Goal: Find contact information: Find contact information

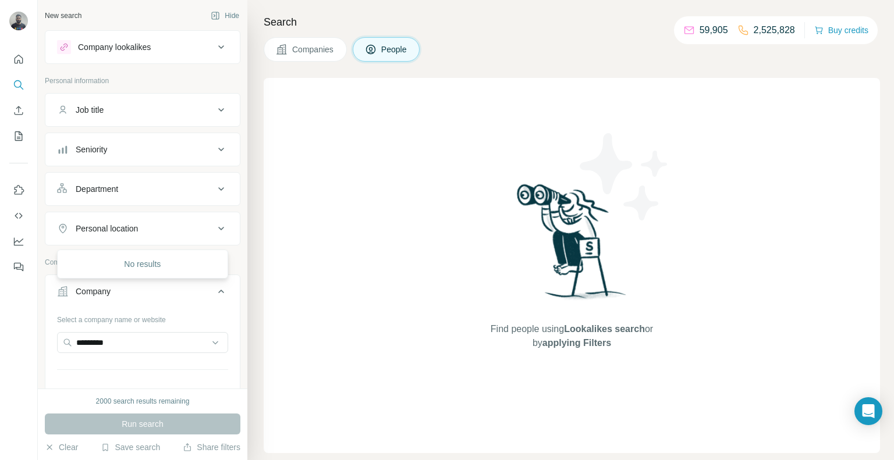
scroll to position [105, 0]
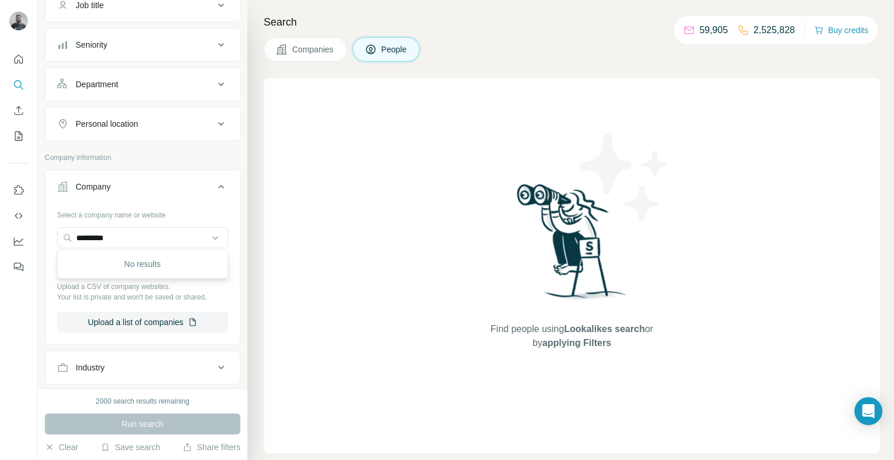
click at [257, 310] on div "Search Companies People Find people using Lookalikes search or by applying Filt…" at bounding box center [570, 230] width 646 height 460
click at [156, 240] on input "text" at bounding box center [142, 238] width 171 height 21
paste input "**********"
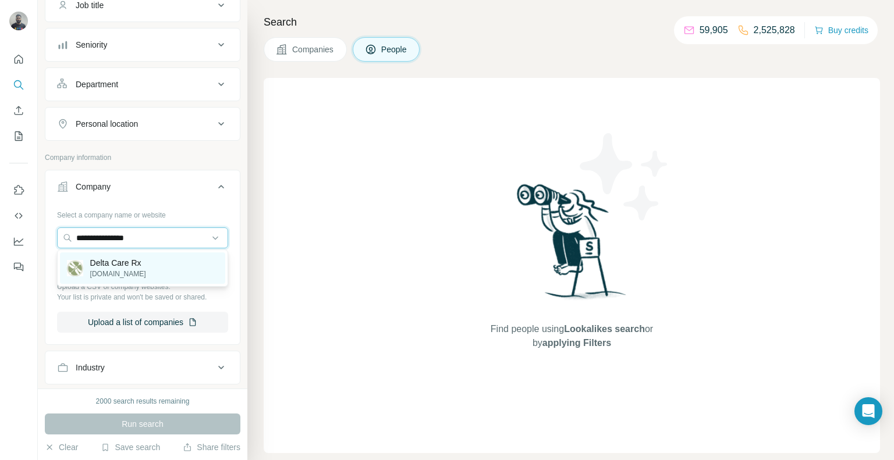
type input "**********"
click at [108, 260] on p "Delta Care Rx" at bounding box center [118, 263] width 56 height 12
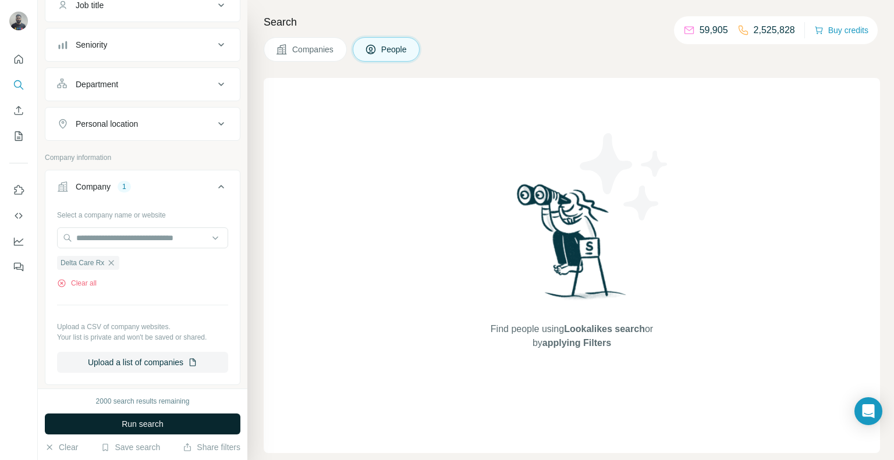
click at [159, 416] on button "Run search" at bounding box center [142, 424] width 195 height 21
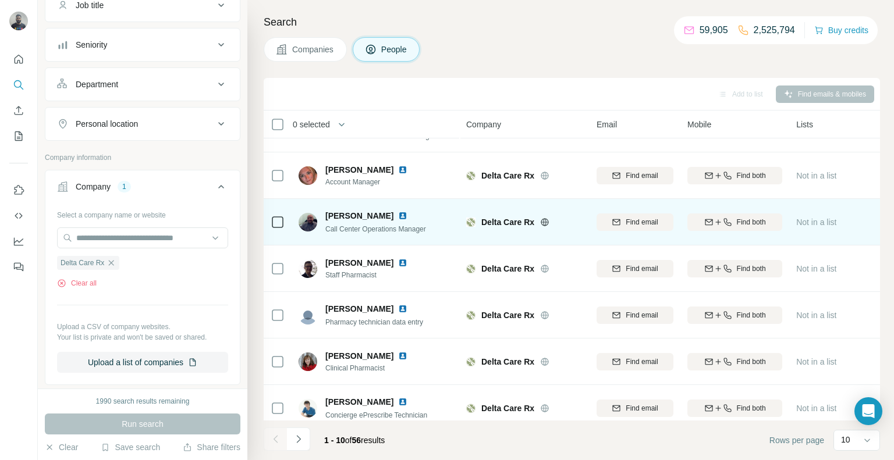
scroll to position [183, 0]
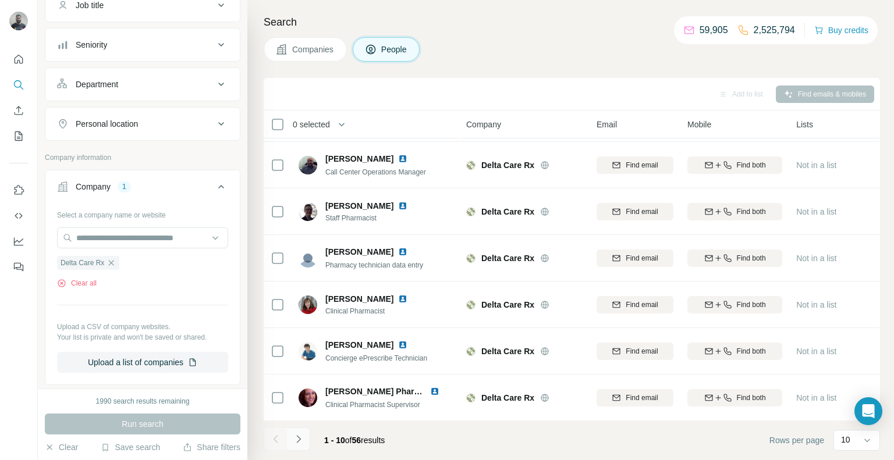
click at [293, 445] on icon "Navigate to next page" at bounding box center [299, 439] width 12 height 12
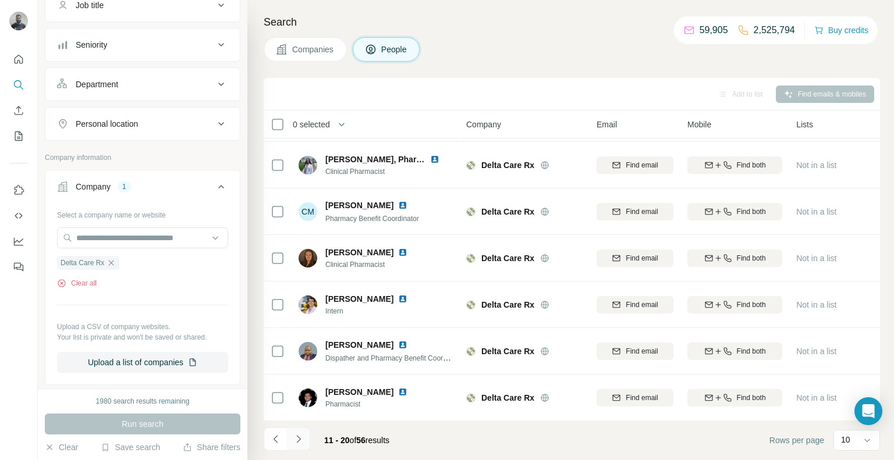
click at [294, 442] on icon "Navigate to next page" at bounding box center [299, 439] width 12 height 12
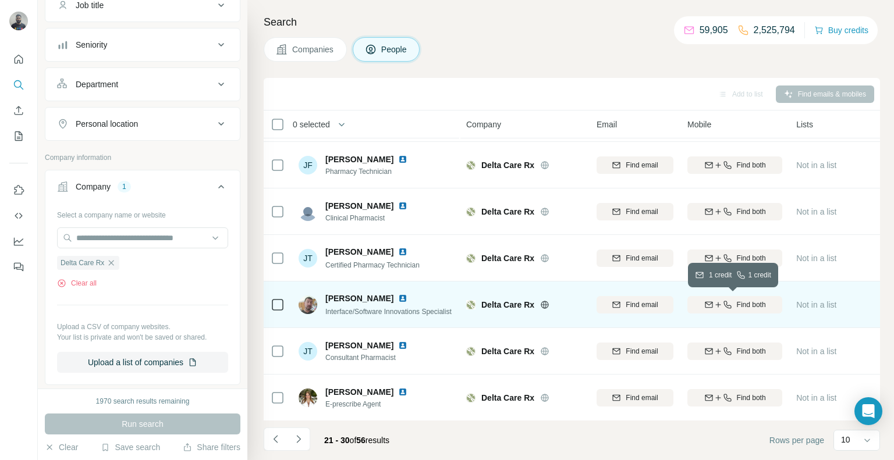
click at [743, 308] on span "Find both" at bounding box center [751, 305] width 29 height 10
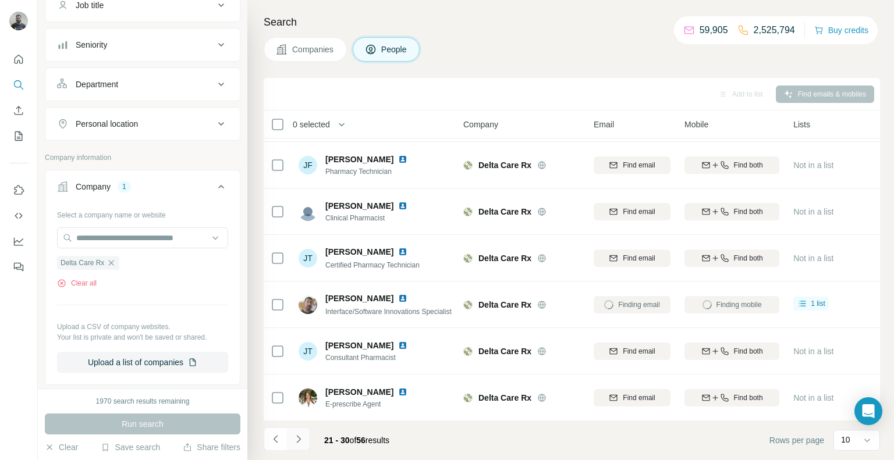
click at [294, 436] on icon "Navigate to next page" at bounding box center [299, 439] width 12 height 12
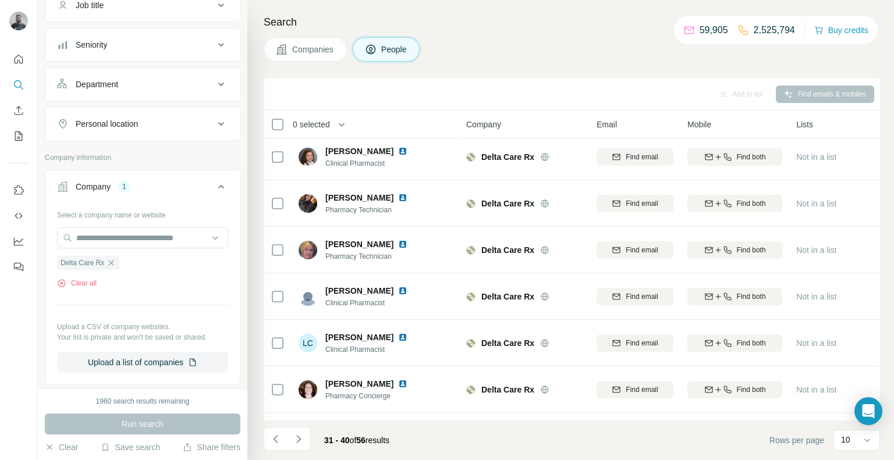
scroll to position [0, 0]
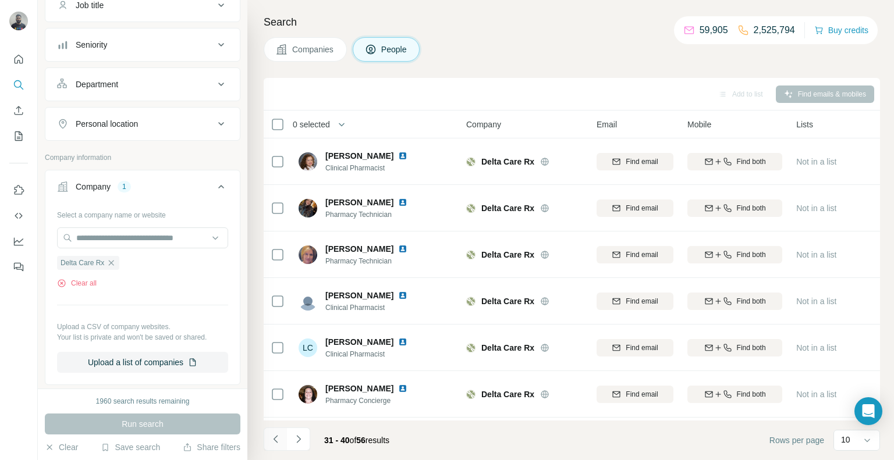
click at [280, 443] on icon "Navigate to previous page" at bounding box center [276, 439] width 12 height 12
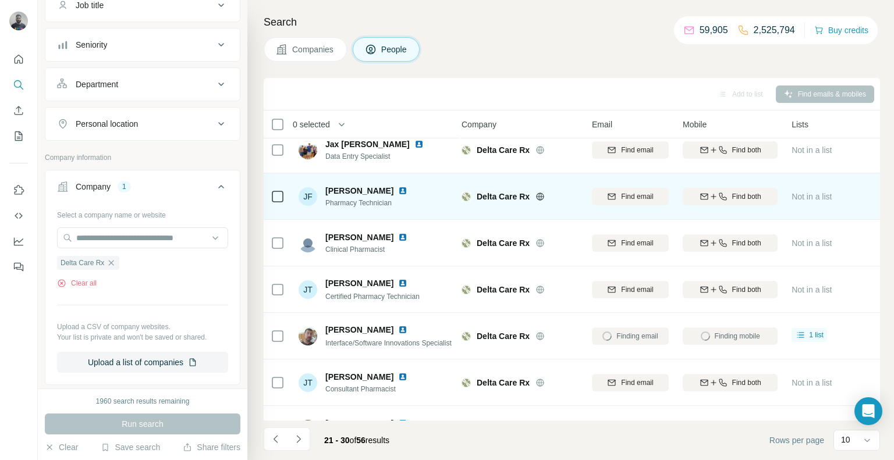
scroll to position [154, 5]
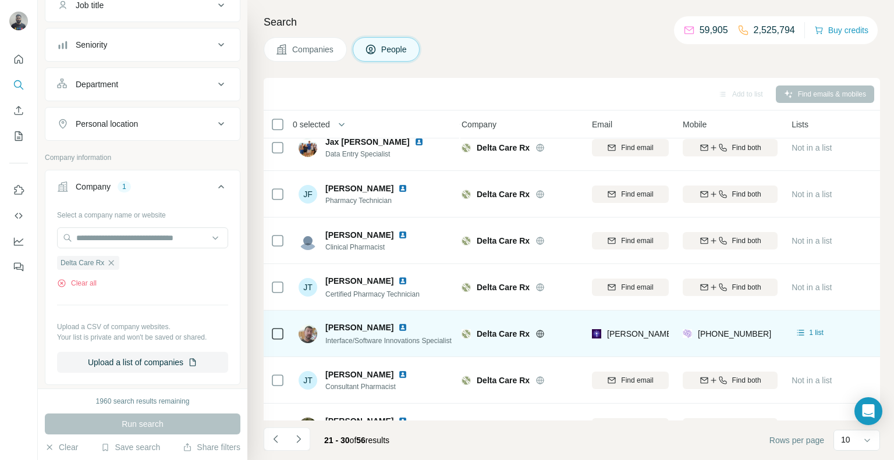
click at [762, 331] on div "[PHONE_NUMBER]" at bounding box center [730, 334] width 95 height 32
copy tr "[PHONE_NUMBER]"
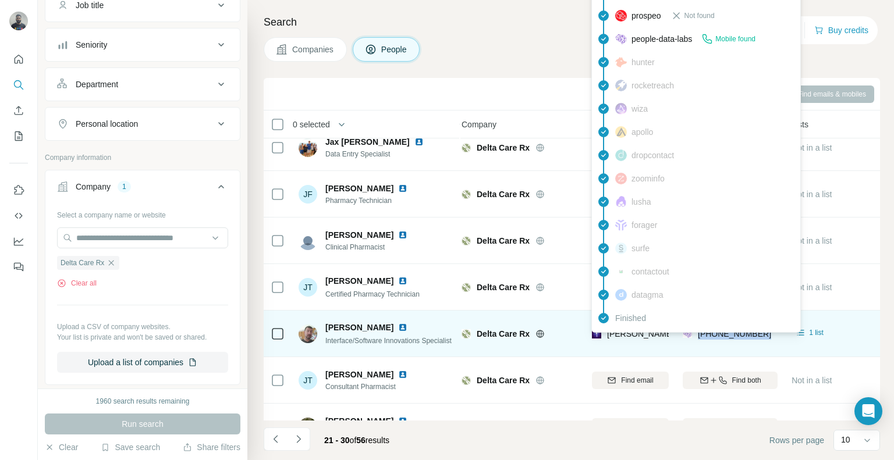
click at [608, 339] on div "[PERSON_NAME][EMAIL_ADDRESS][DOMAIN_NAME]" at bounding box center [697, 335] width 211 height 14
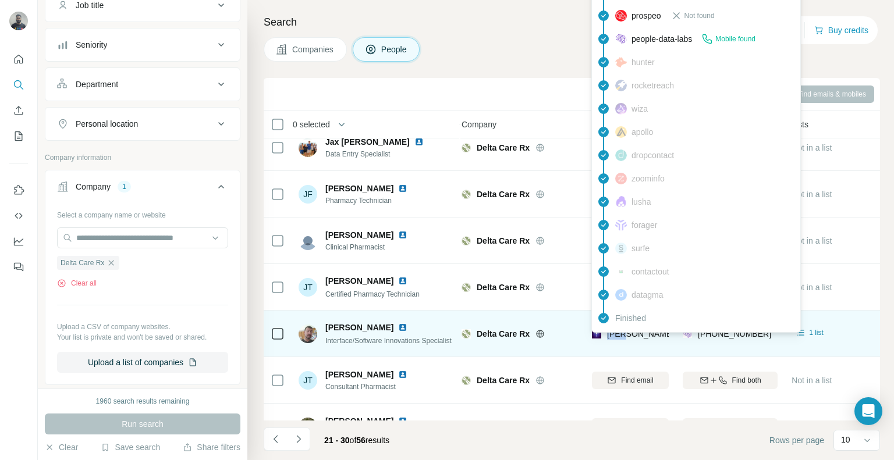
click at [608, 339] on div "[PERSON_NAME][EMAIL_ADDRESS][DOMAIN_NAME]" at bounding box center [697, 335] width 211 height 14
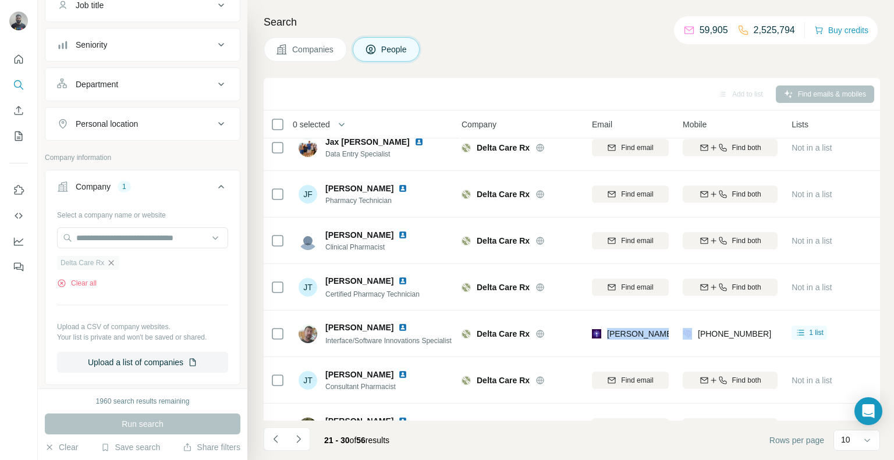
click at [112, 262] on icon "button" at bounding box center [111, 262] width 5 height 5
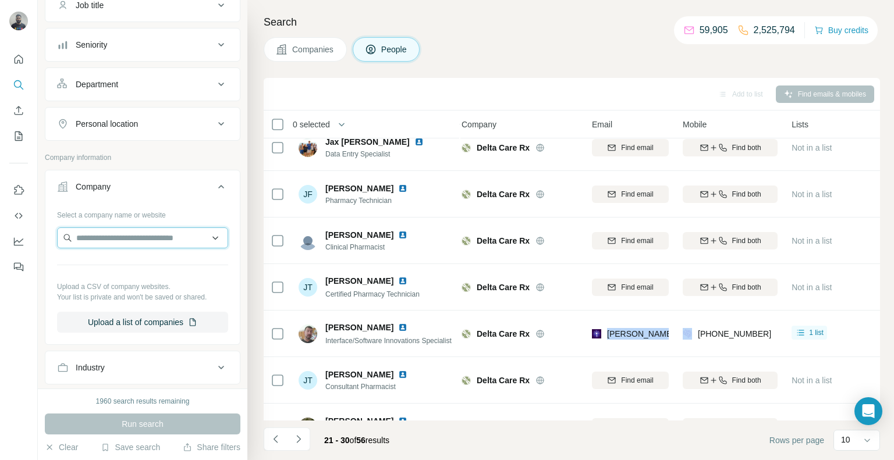
click at [106, 244] on input "text" at bounding box center [142, 238] width 171 height 21
type input "**********"
